Goal: Transaction & Acquisition: Subscribe to service/newsletter

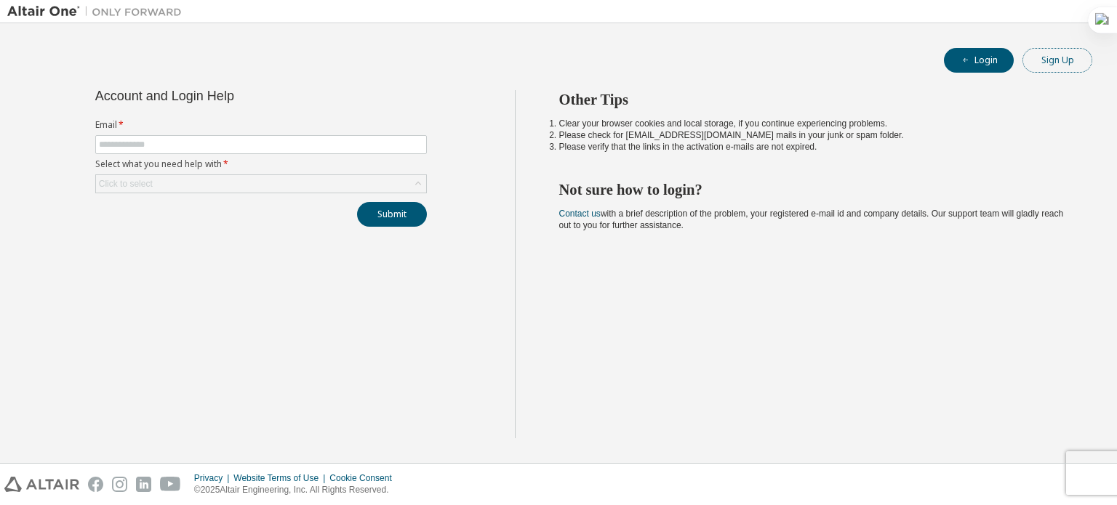
click at [1047, 60] on button "Sign Up" at bounding box center [1058, 60] width 70 height 25
click at [963, 61] on icon "button" at bounding box center [965, 60] width 9 height 9
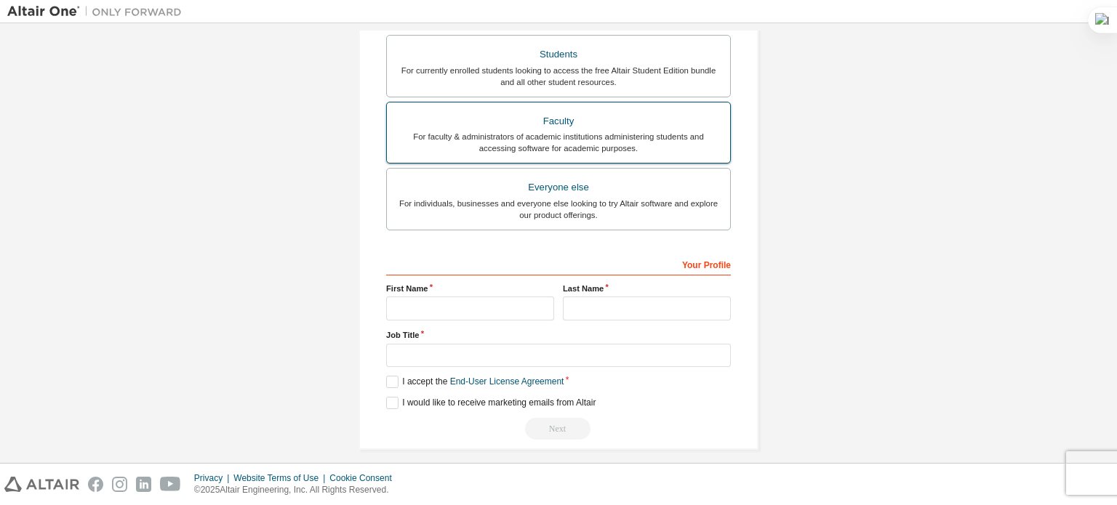
scroll to position [341, 0]
